Goal: Information Seeking & Learning: Learn about a topic

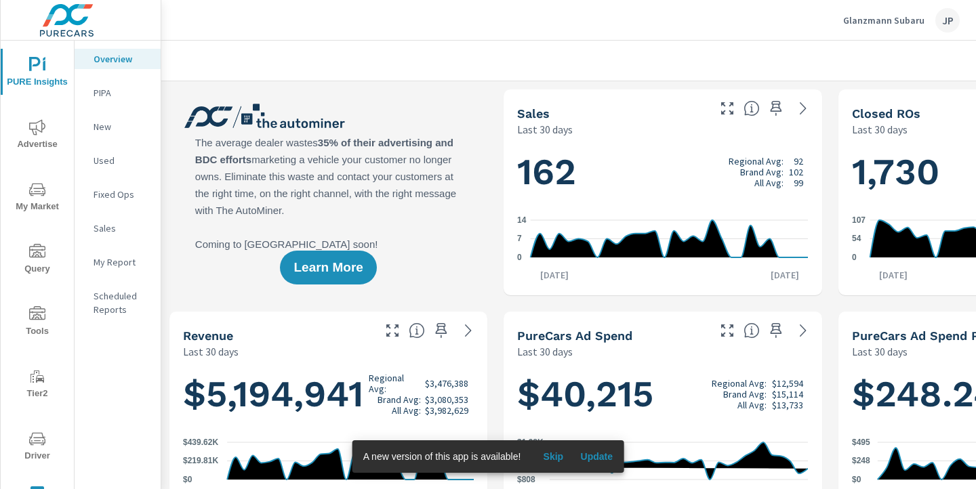
scroll to position [0, 188]
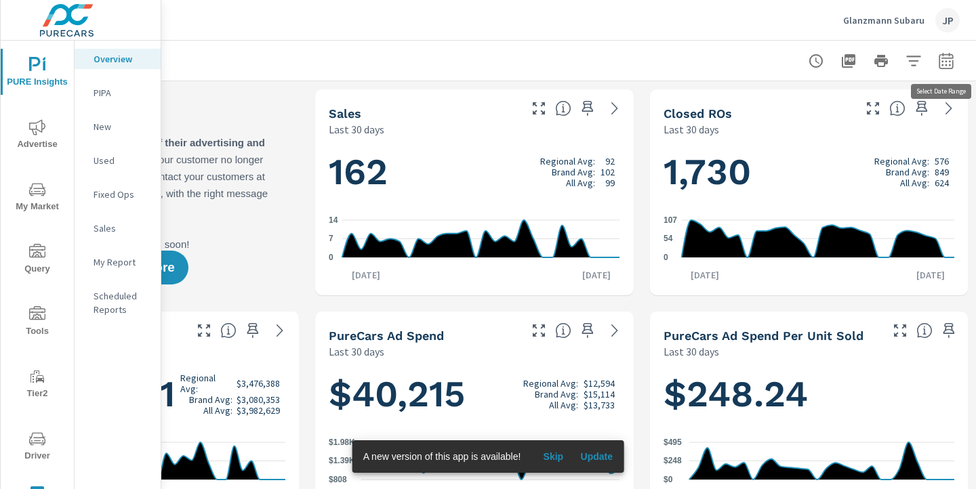
click at [943, 54] on icon "button" at bounding box center [946, 60] width 14 height 16
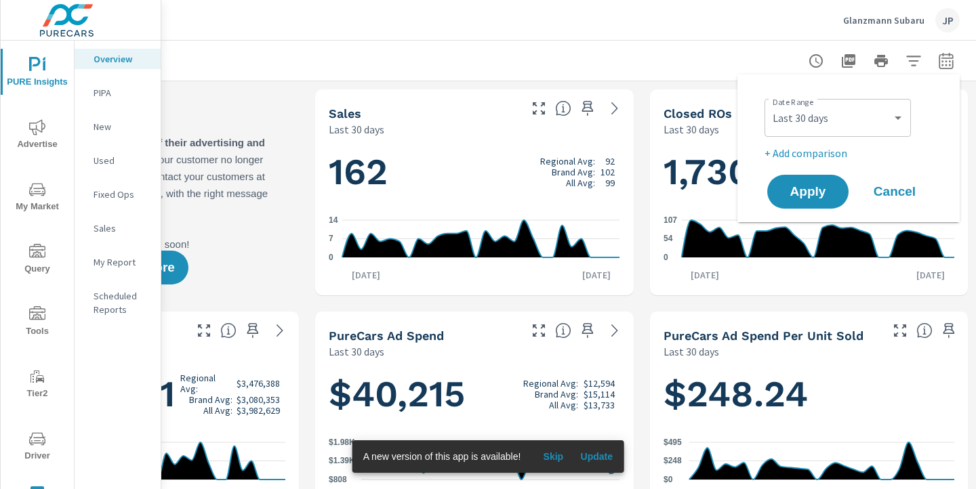
scroll to position [1, 0]
click at [832, 121] on select "Custom Yesterday Last week Last 7 days Last 14 days Last 30 days Last 45 days L…" at bounding box center [838, 117] width 136 height 27
click at [770, 104] on select "Custom Yesterday Last week Last 7 days Last 14 days Last 30 days Last 45 days L…" at bounding box center [838, 117] width 136 height 27
select select "Last month"
click at [810, 149] on p "+ Add comparison" at bounding box center [850, 153] width 173 height 16
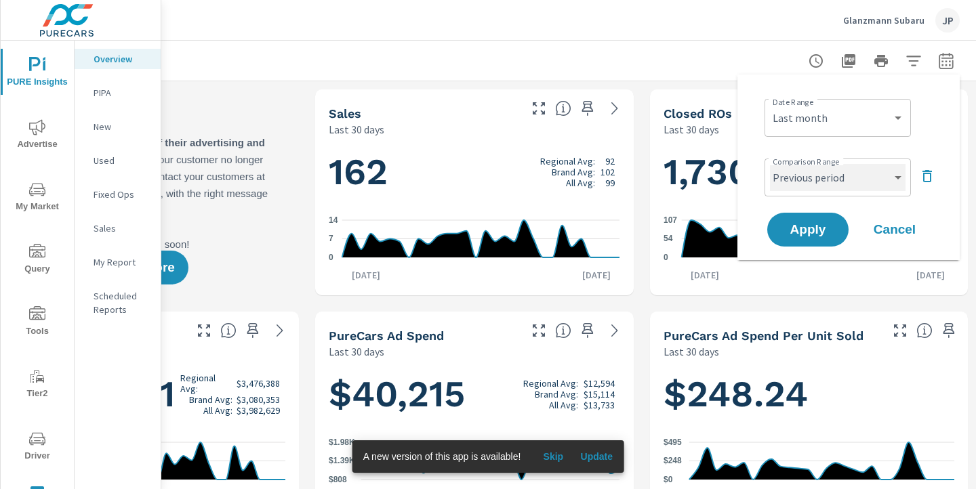
click at [800, 180] on select "Custom Previous period Previous month Previous year" at bounding box center [838, 177] width 136 height 27
click at [770, 164] on select "Custom Previous period Previous month Previous year" at bounding box center [838, 177] width 136 height 27
select select "Previous month"
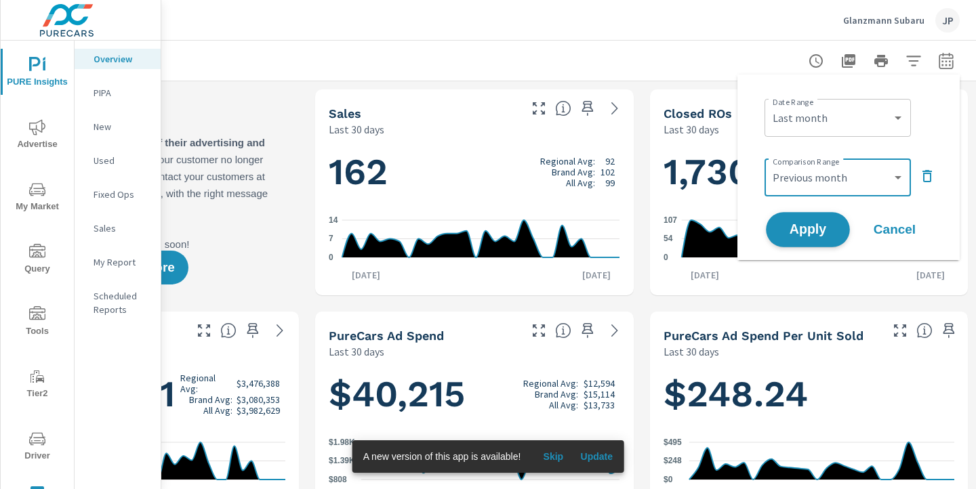
click at [801, 231] on span "Apply" at bounding box center [808, 230] width 56 height 13
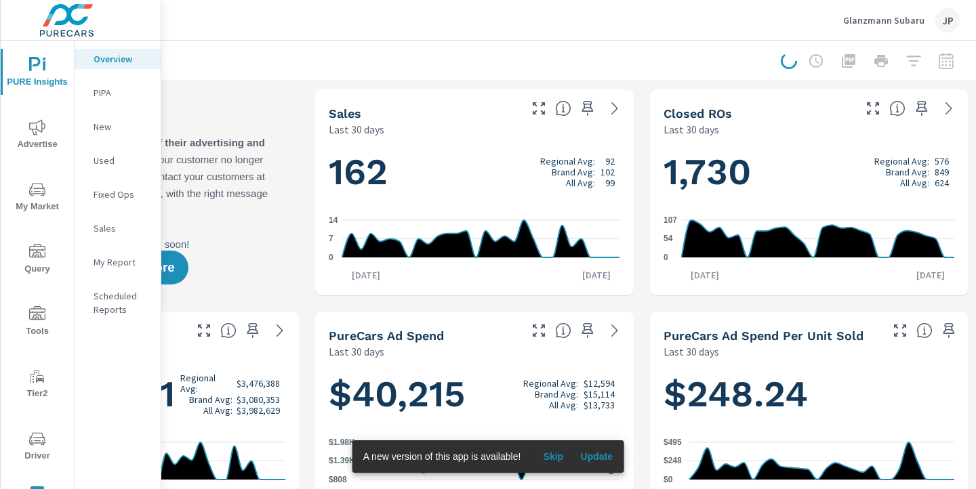
click at [606, 452] on span "Update" at bounding box center [596, 457] width 33 height 12
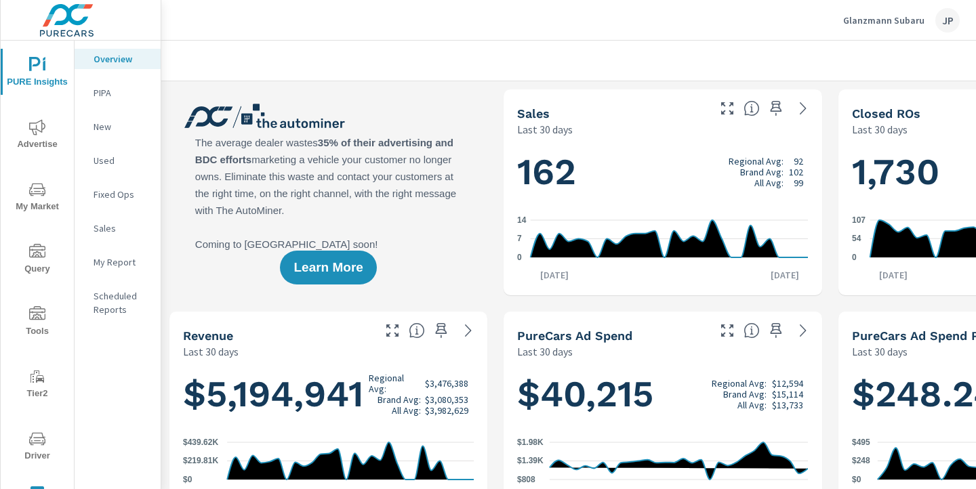
scroll to position [1, 0]
click at [35, 130] on icon "nav menu" at bounding box center [37, 127] width 16 height 16
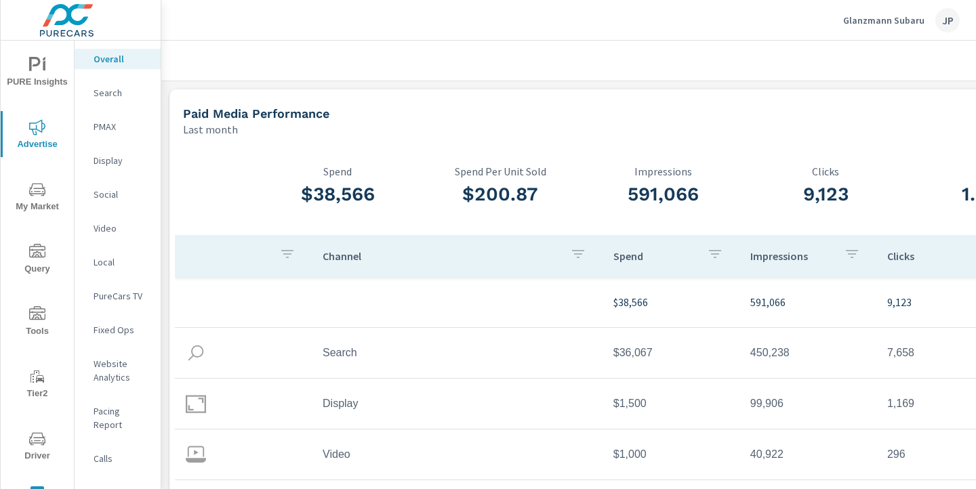
scroll to position [0, 188]
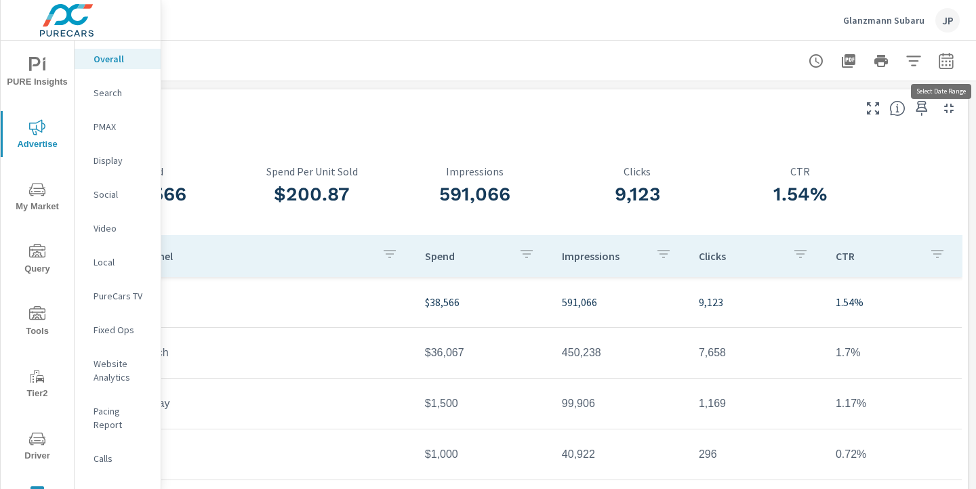
click at [945, 60] on icon "button" at bounding box center [945, 62] width 9 height 5
select select "Last month"
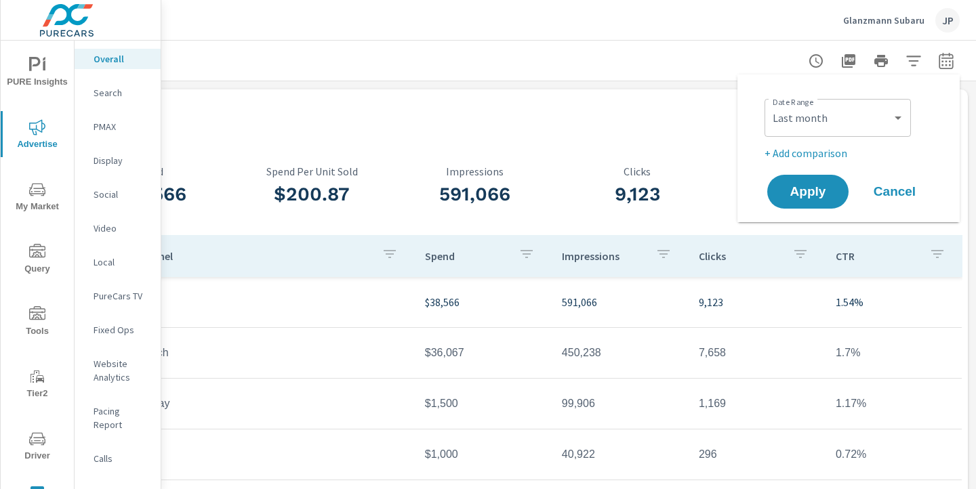
click at [809, 160] on p "+ Add comparison" at bounding box center [850, 153] width 173 height 16
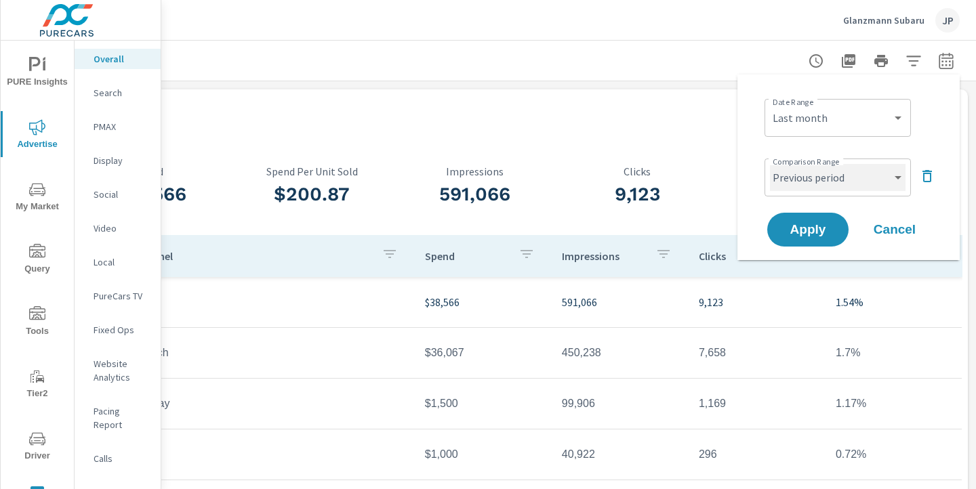
click at [809, 184] on select "Custom Previous period Previous month Previous year" at bounding box center [838, 177] width 136 height 27
click at [770, 164] on select "Custom Previous period Previous month Previous year" at bounding box center [838, 177] width 136 height 27
select select "Previous month"
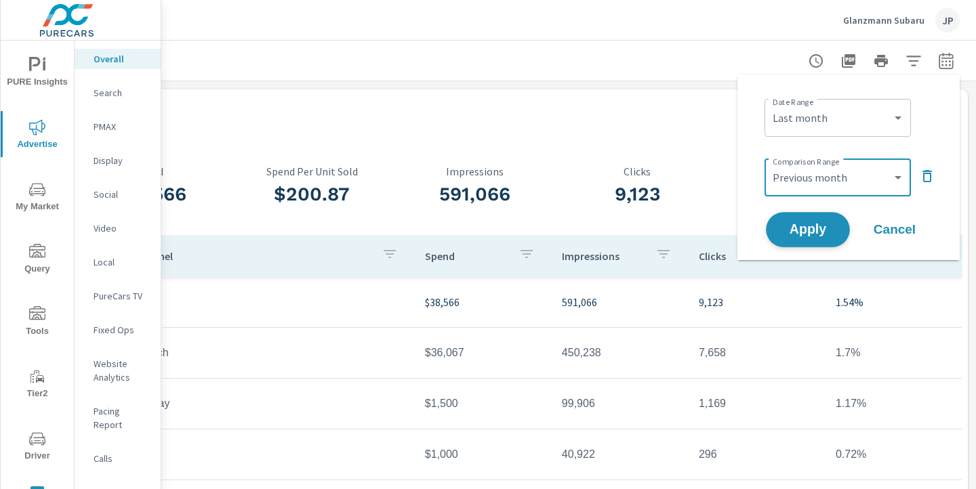
click at [804, 228] on span "Apply" at bounding box center [808, 230] width 56 height 13
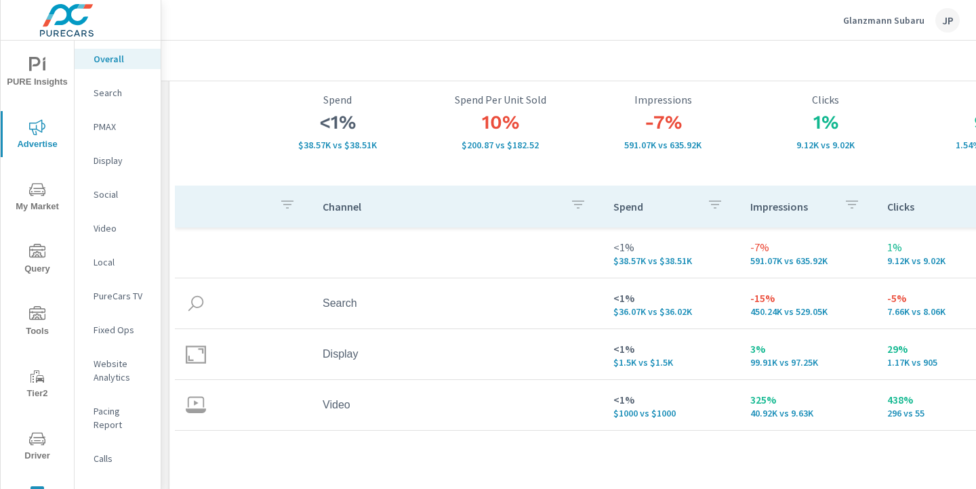
scroll to position [79, 0]
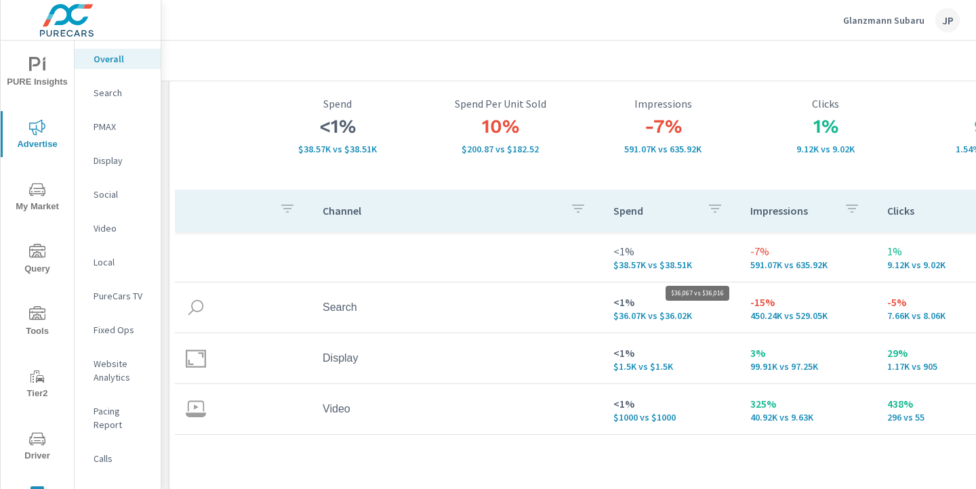
click at [628, 311] on p "$36.07K vs $36.02K" at bounding box center [670, 315] width 115 height 11
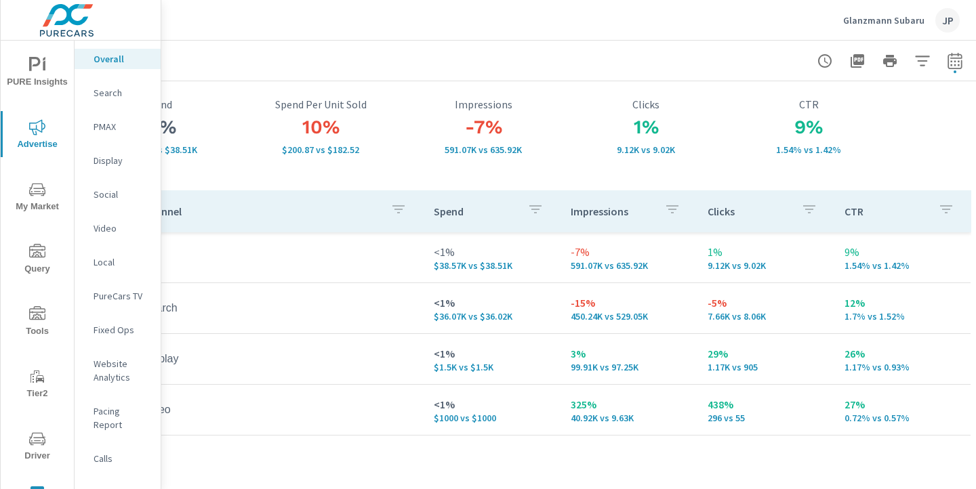
scroll to position [79, 188]
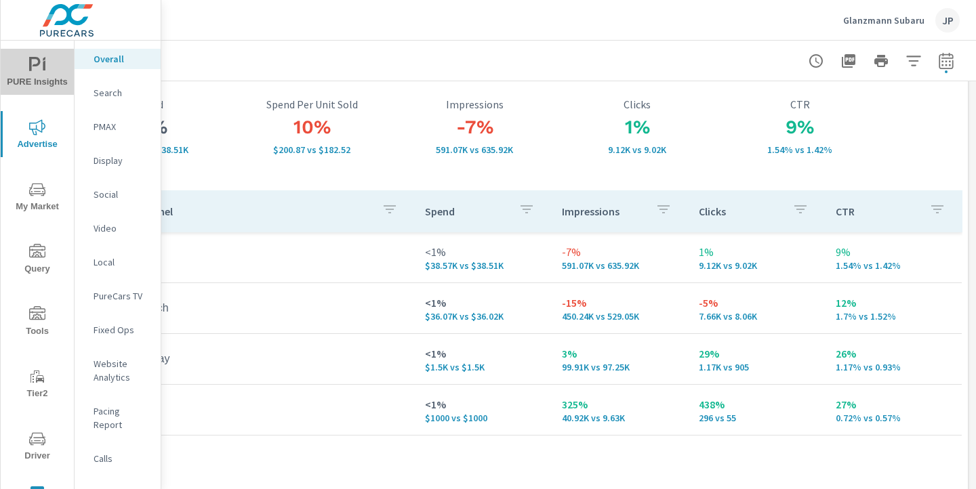
click at [33, 63] on icon "nav menu" at bounding box center [37, 65] width 16 height 16
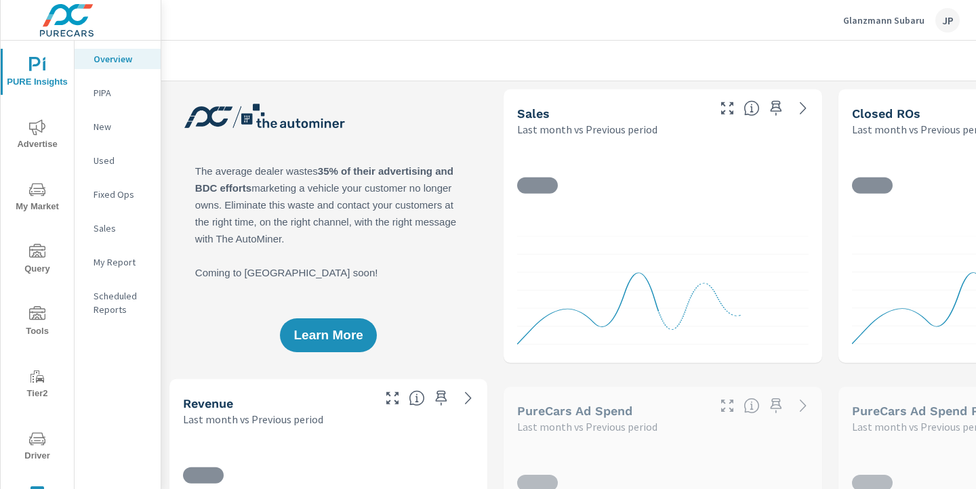
scroll to position [1, 0]
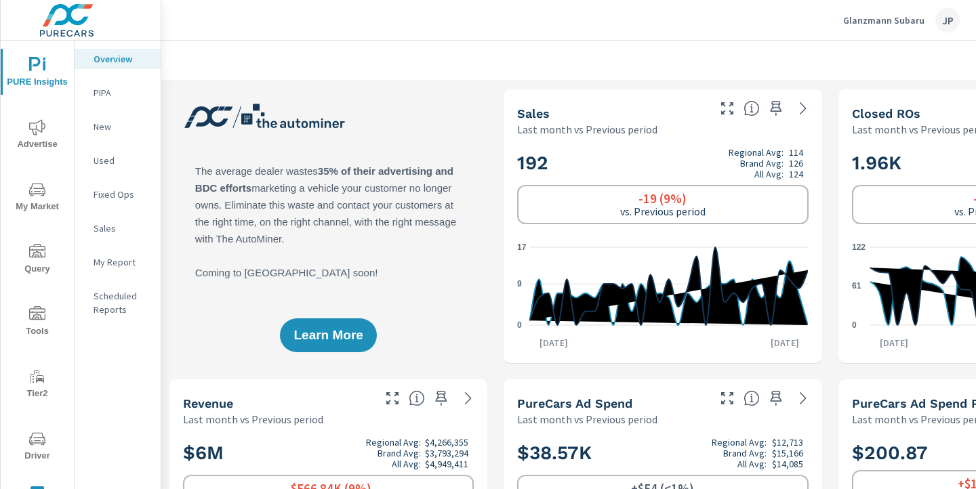
click at [451, 68] on div at bounding box center [663, 61] width 970 height 40
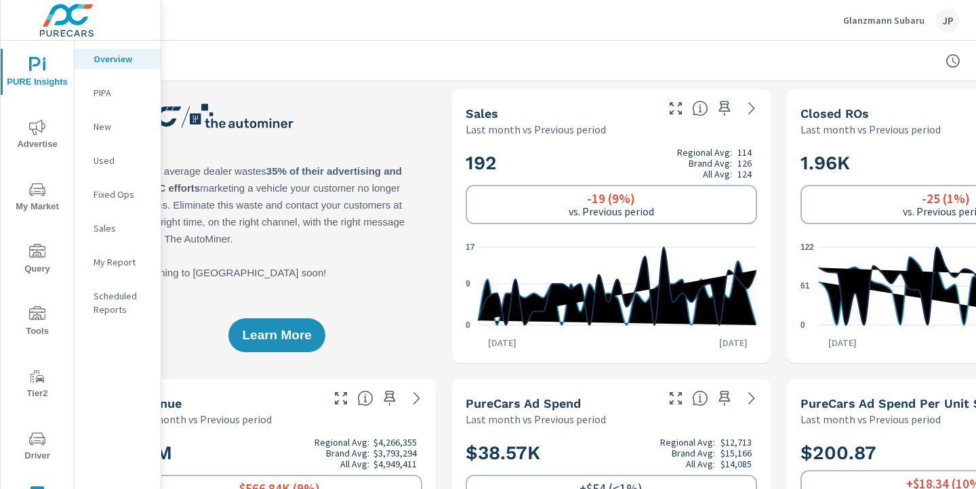
scroll to position [0, 52]
